Goal: Information Seeking & Learning: Learn about a topic

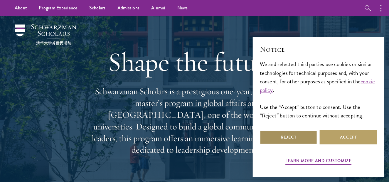
click at [302, 133] on button "Reject" at bounding box center [288, 137] width 57 height 14
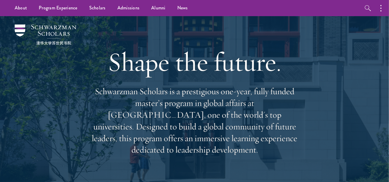
click at [302, 133] on div "Shape the future. Schwarzman Scholars is a prestigious one-year, fully funded m…" at bounding box center [194, 100] width 330 height 169
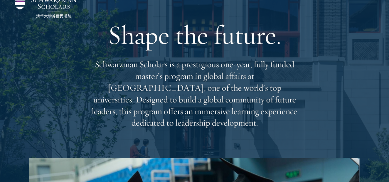
click at [305, 125] on div "Shape the future. Schwarzman Scholars is a prestigious one-year, fully funded m…" at bounding box center [194, 73] width 330 height 169
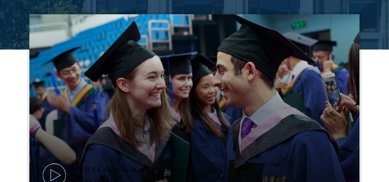
click at [311, 114] on button "Why Choose Schwarzman Scholars?" at bounding box center [194, 107] width 330 height 186
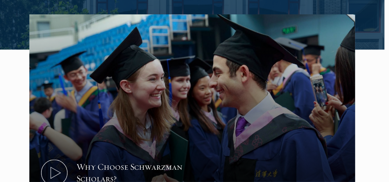
scroll to position [197, 0]
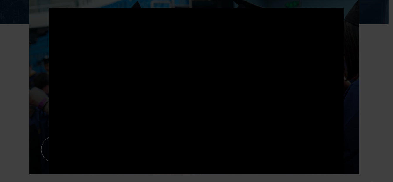
click at [388, 128] on div at bounding box center [196, 91] width 393 height 182
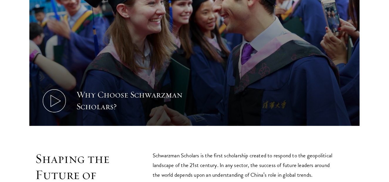
scroll to position [278, 0]
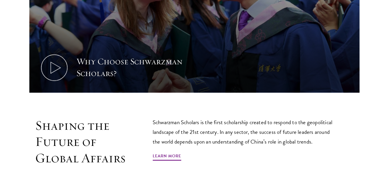
click at [272, 123] on p "Schwarzman Scholars is the first scholarship created to respond to the geopolit…" at bounding box center [245, 132] width 185 height 29
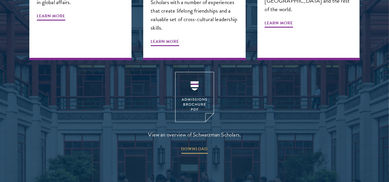
scroll to position [768, 0]
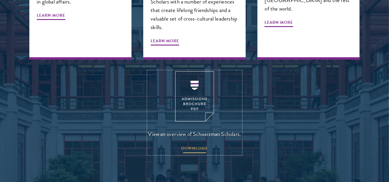
click at [199, 145] on span "DOWNLOAD" at bounding box center [194, 149] width 26 height 9
